Goal: Task Accomplishment & Management: Manage account settings

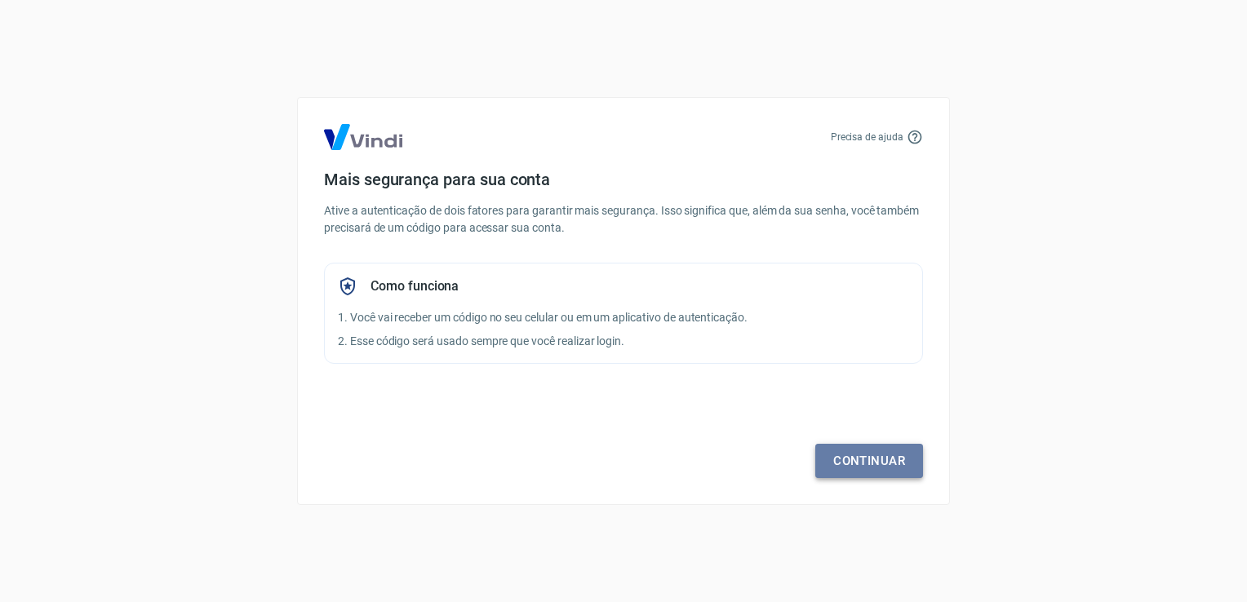
click at [845, 451] on link "Continuar" at bounding box center [870, 461] width 108 height 34
